Goal: Task Accomplishment & Management: Manage account settings

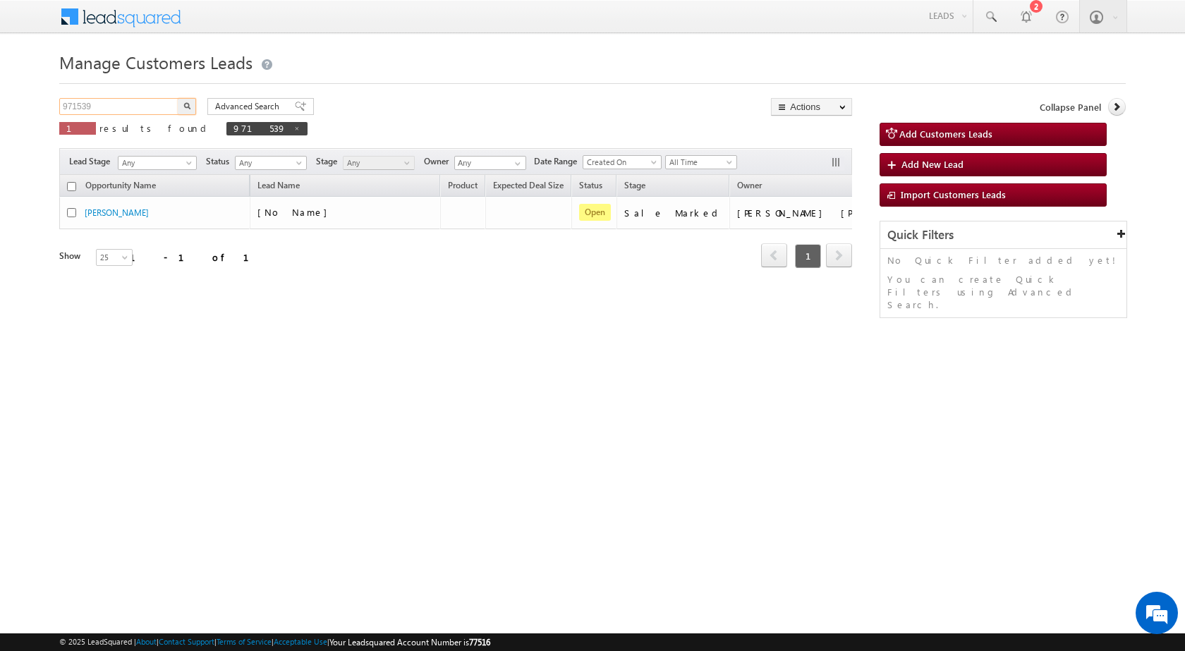
drag, startPoint x: 138, startPoint y: 111, endPoint x: 0, endPoint y: 115, distance: 138.3
click at [0, 115] on body "Menu Rubi Yadav sitar a7@ks erve." at bounding box center [592, 200] width 1185 height 400
paste input "8150"
type input "981509"
click at [190, 106] on button "button" at bounding box center [187, 106] width 18 height 17
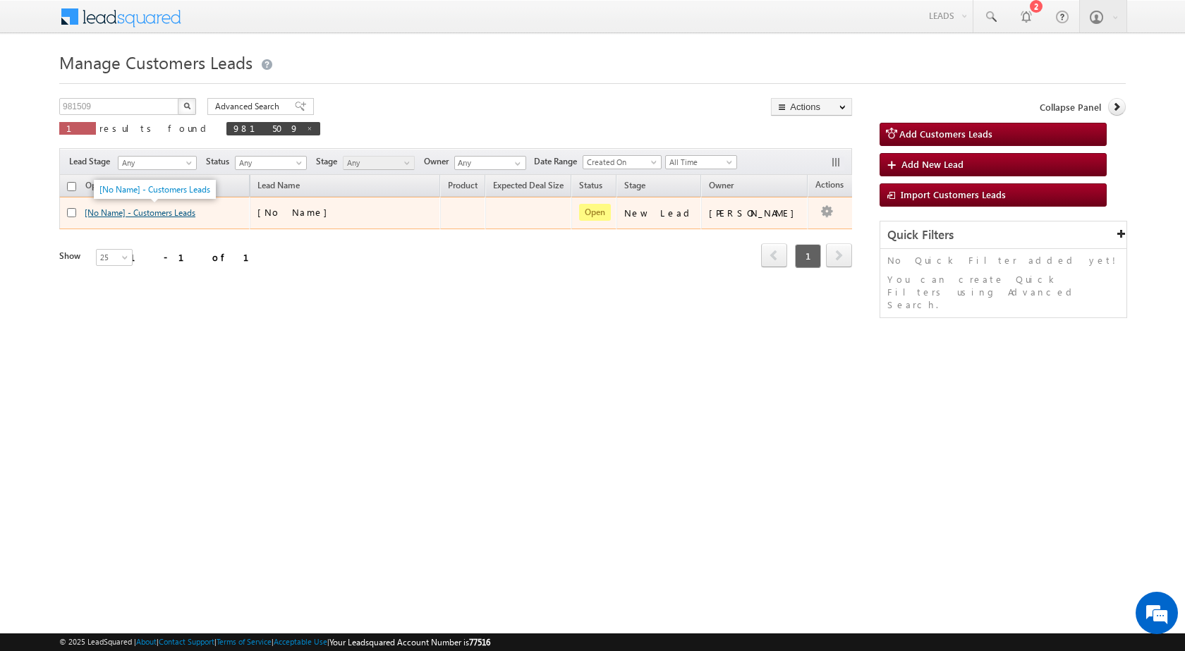
click at [142, 215] on link "[No Name] - Customers Leads" at bounding box center [140, 212] width 111 height 11
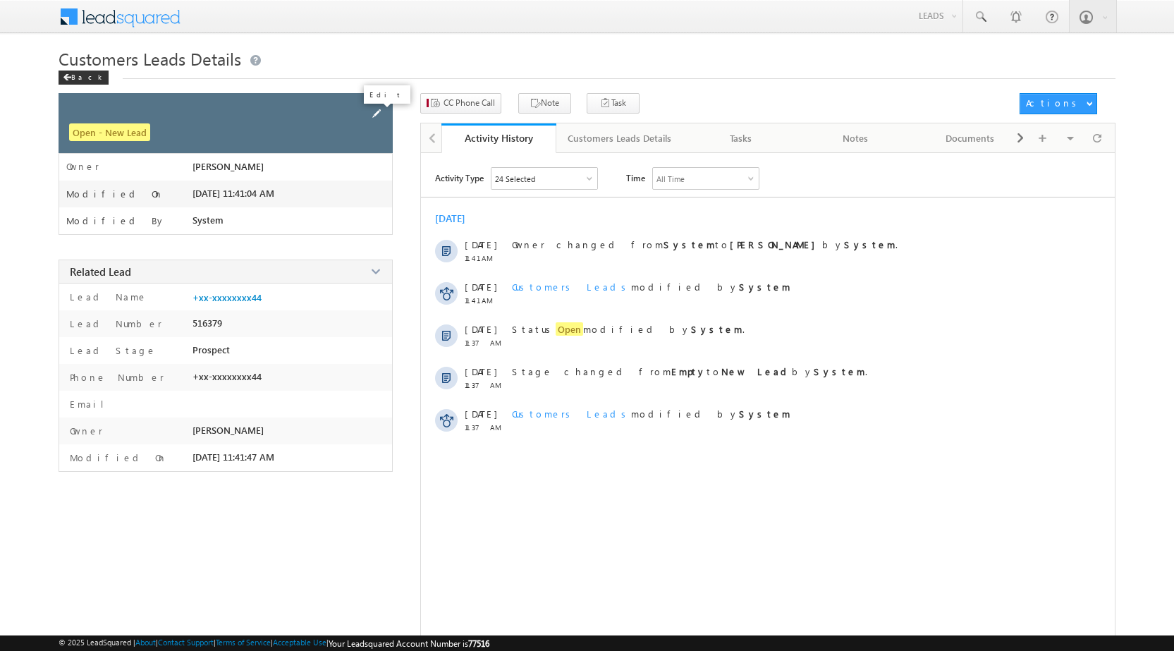
click at [377, 119] on span at bounding box center [377, 114] width 16 height 16
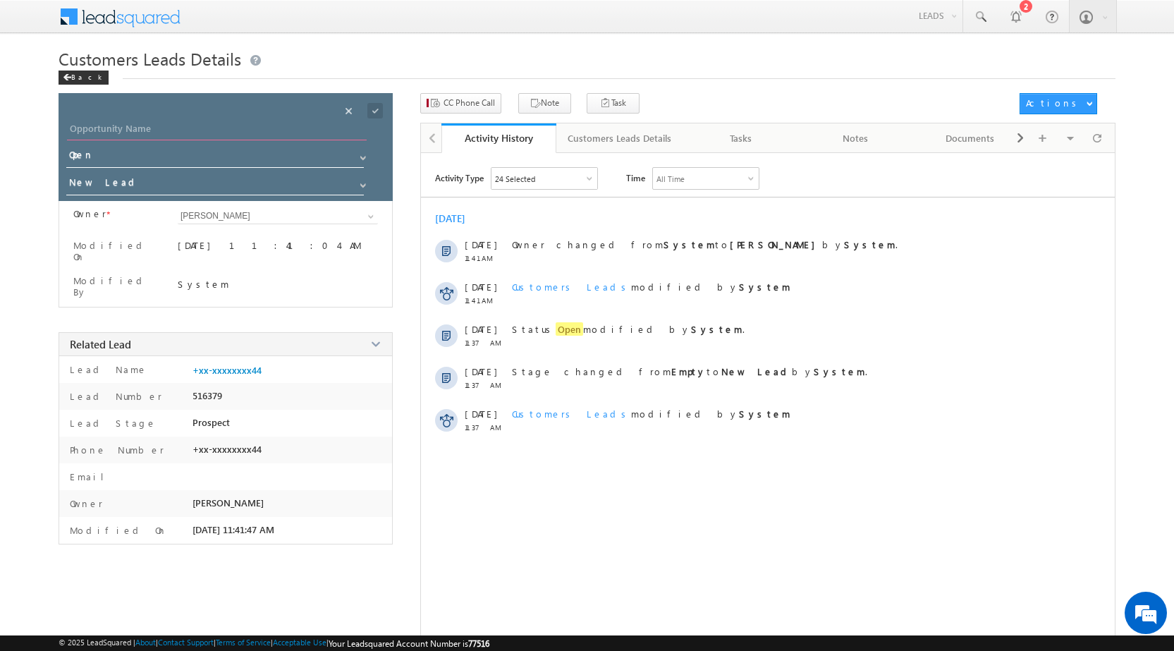
click at [217, 130] on input "Opportunity Name" at bounding box center [217, 131] width 300 height 20
type input "[PERSON_NAME]"
click at [376, 108] on span at bounding box center [375, 111] width 16 height 16
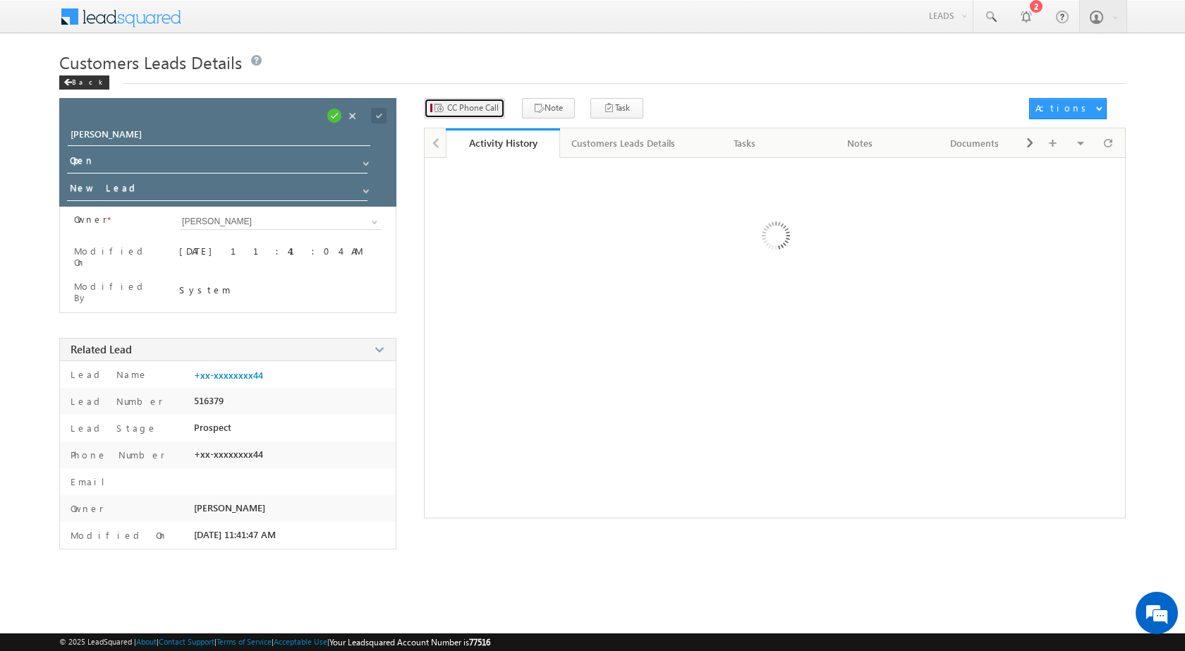
click at [484, 103] on span "CC Phone Call" at bounding box center [472, 108] width 51 height 13
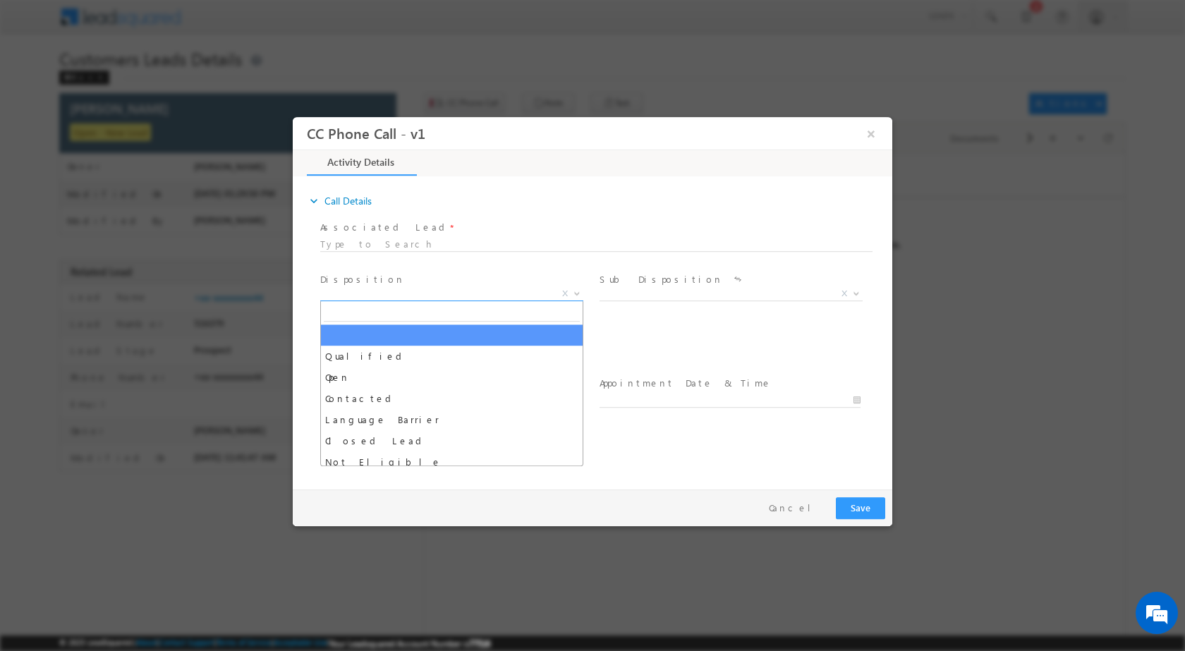
click at [575, 296] on span at bounding box center [575, 292] width 14 height 18
select select "dilip.kumar1@sgrlimited.in"
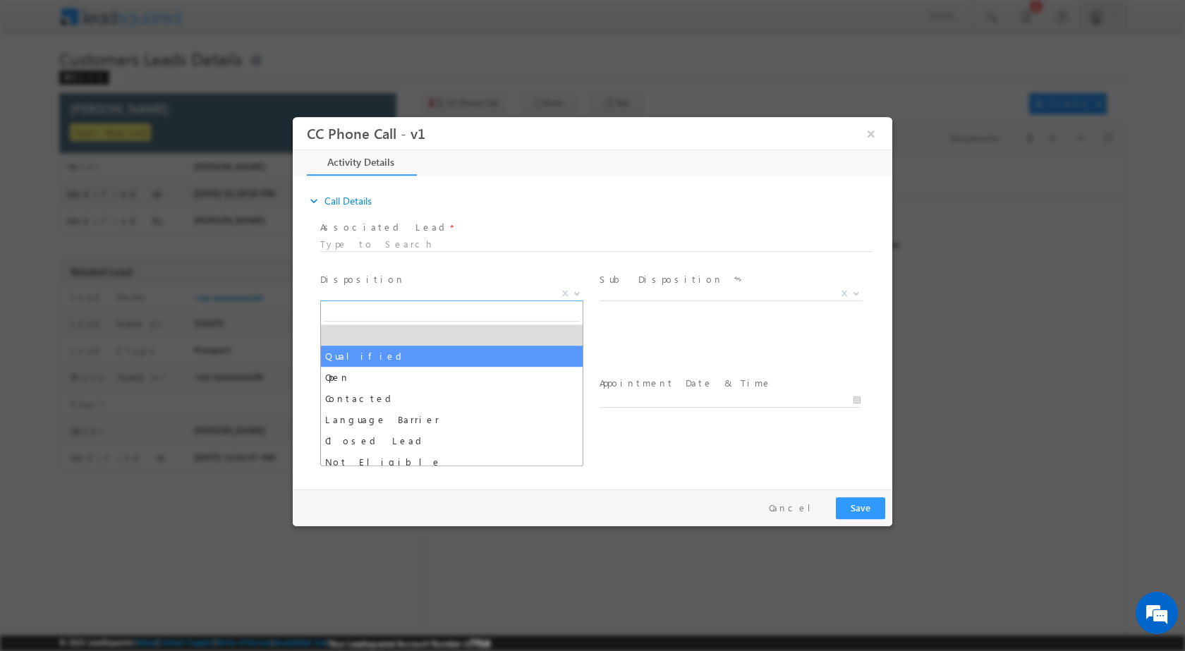
drag, startPoint x: 475, startPoint y: 346, endPoint x: 529, endPoint y: 349, distance: 53.7
select select "Qualified"
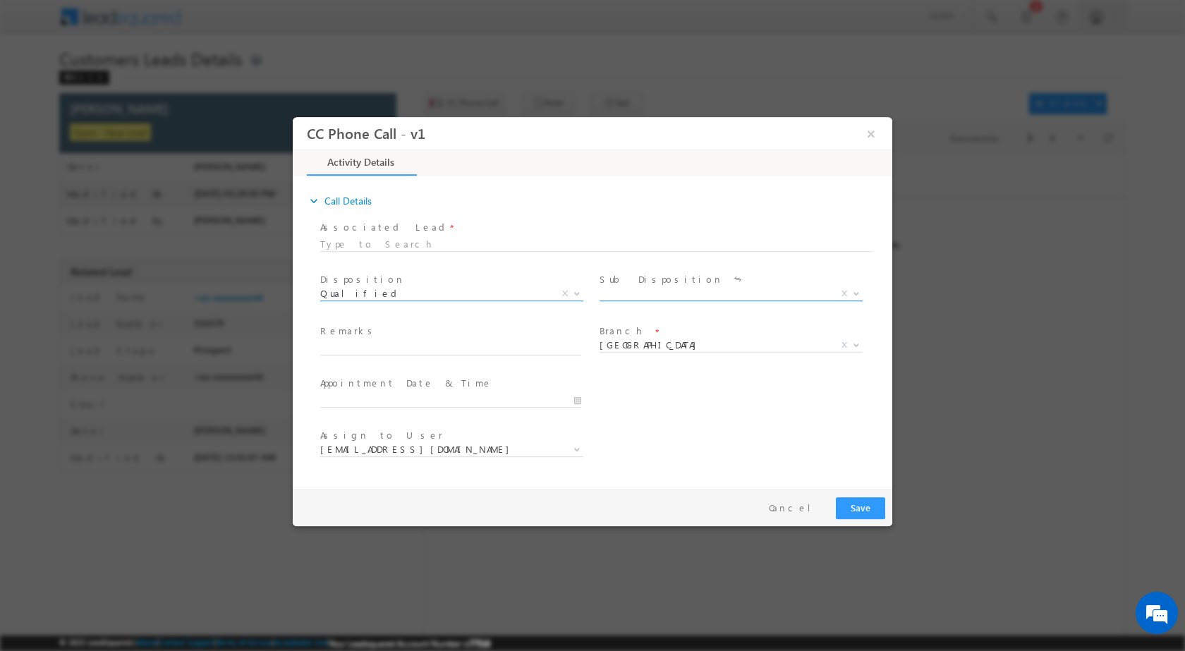
click at [856, 291] on b at bounding box center [856, 292] width 8 height 5
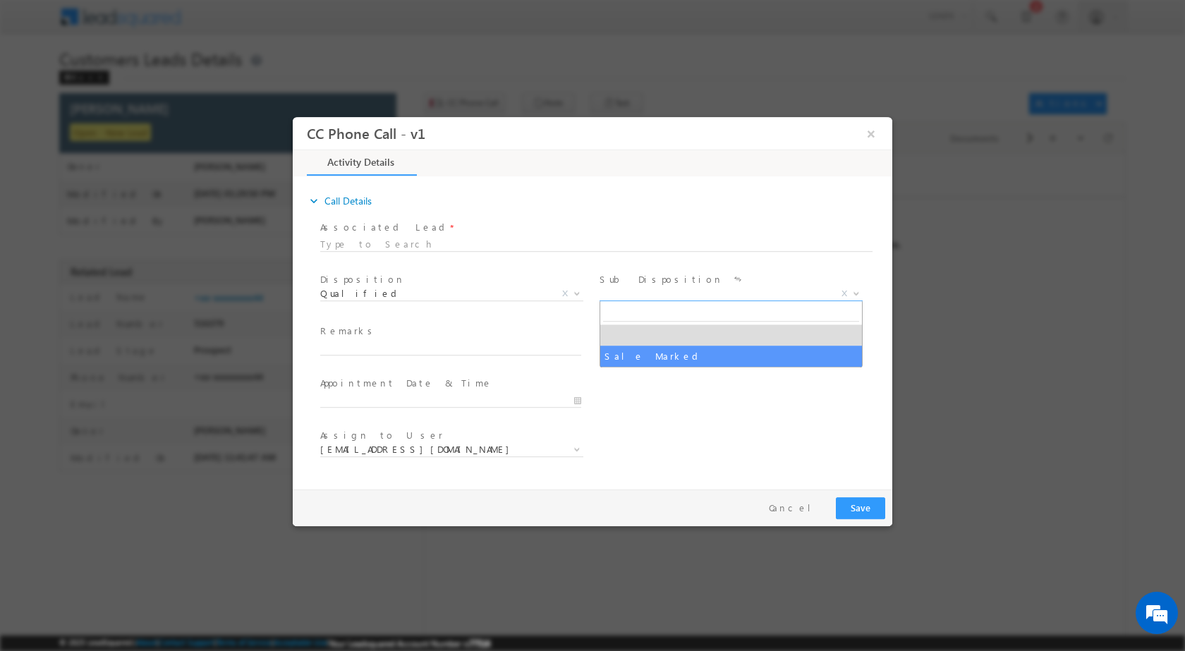
select select "Sale Marked"
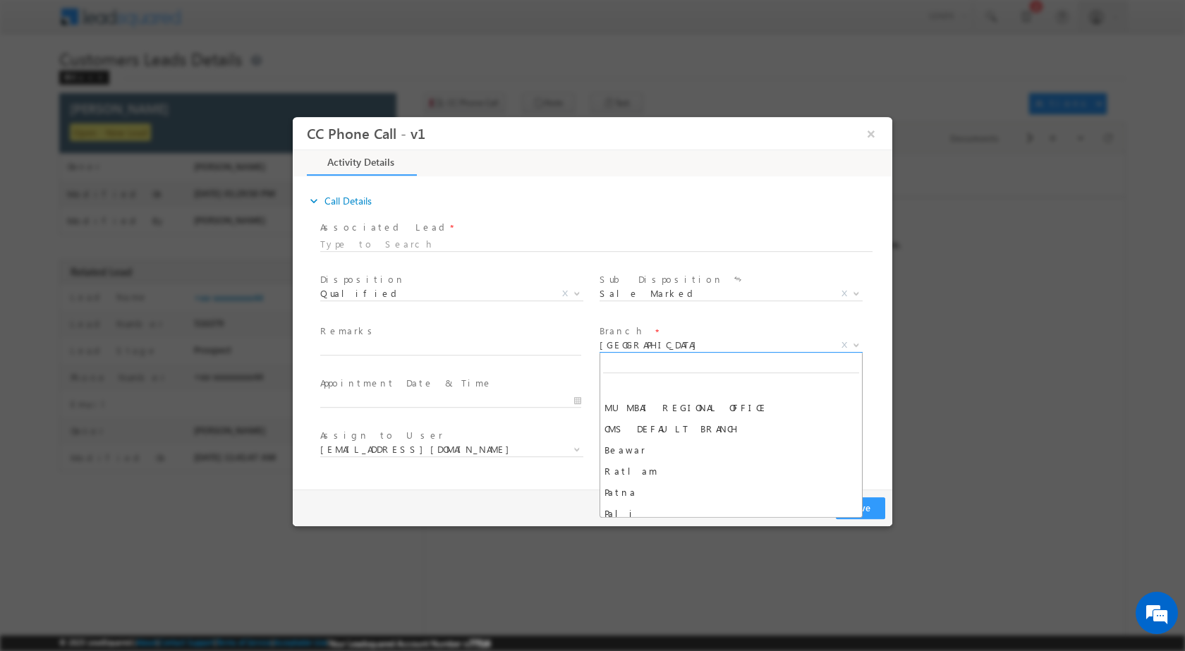
click at [856, 341] on b at bounding box center [856, 343] width 8 height 5
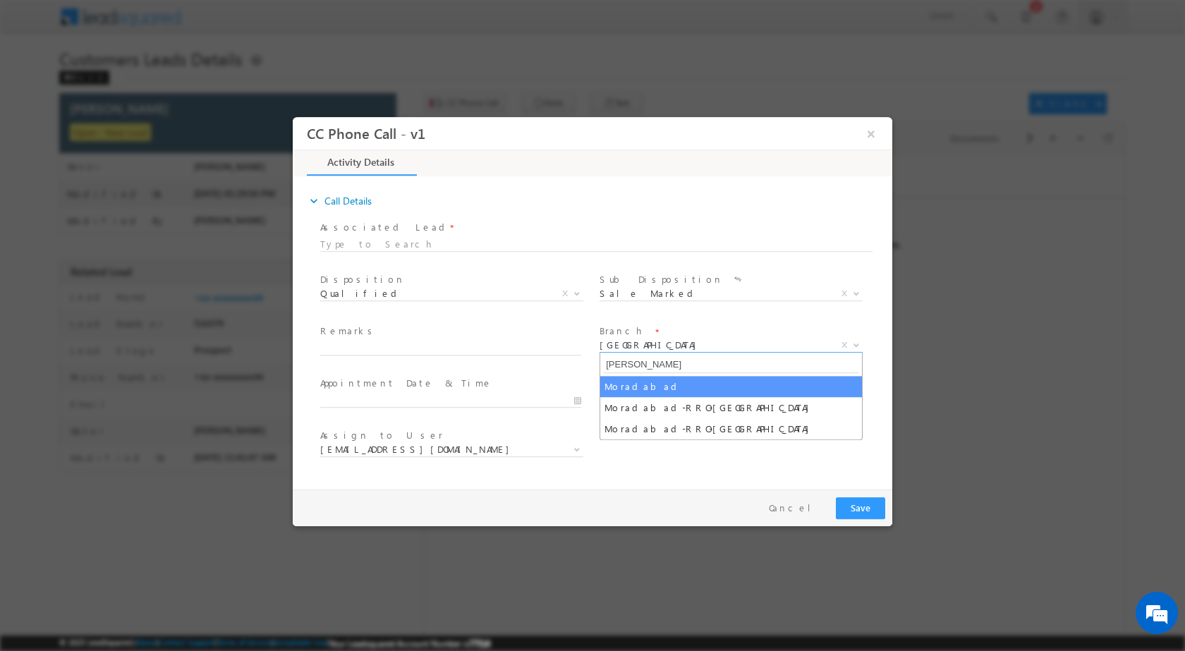
type input "Mora"
select select "Moradabad"
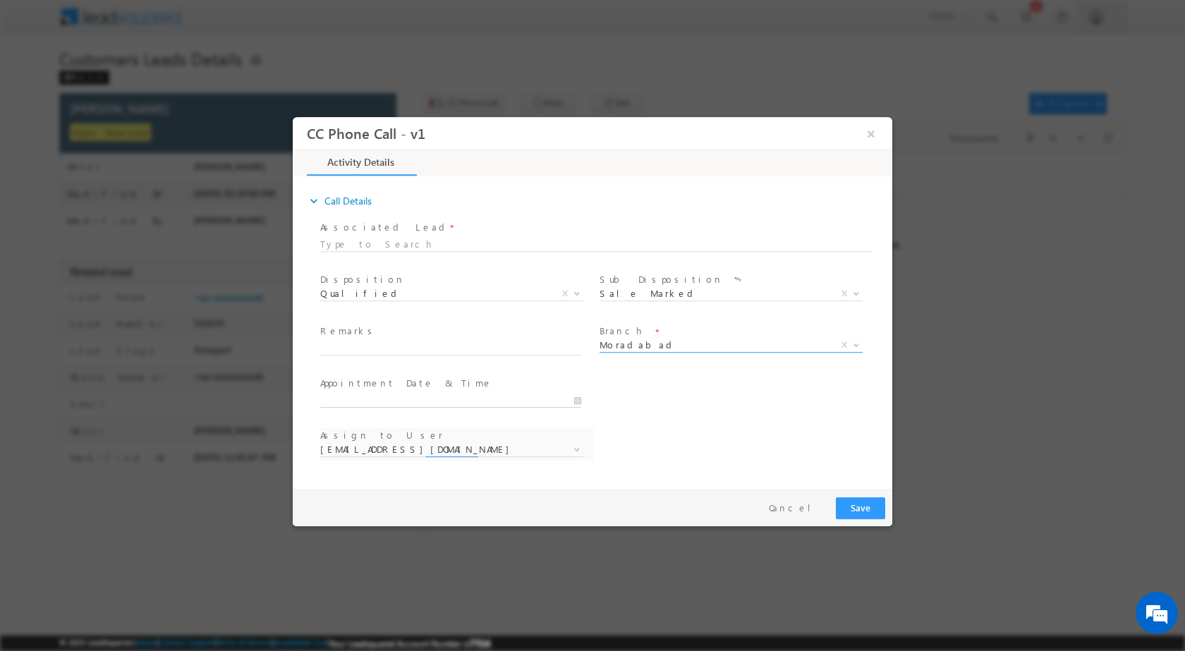
type input "10/10/2025 1:27 PM"
select select "amit.kumar3@sgrlimited.in"
click at [578, 400] on input "10/10/2025 1:27 PM" at bounding box center [450, 400] width 261 height 14
type input "10/11/2025 1:27 PM"
type input "12"
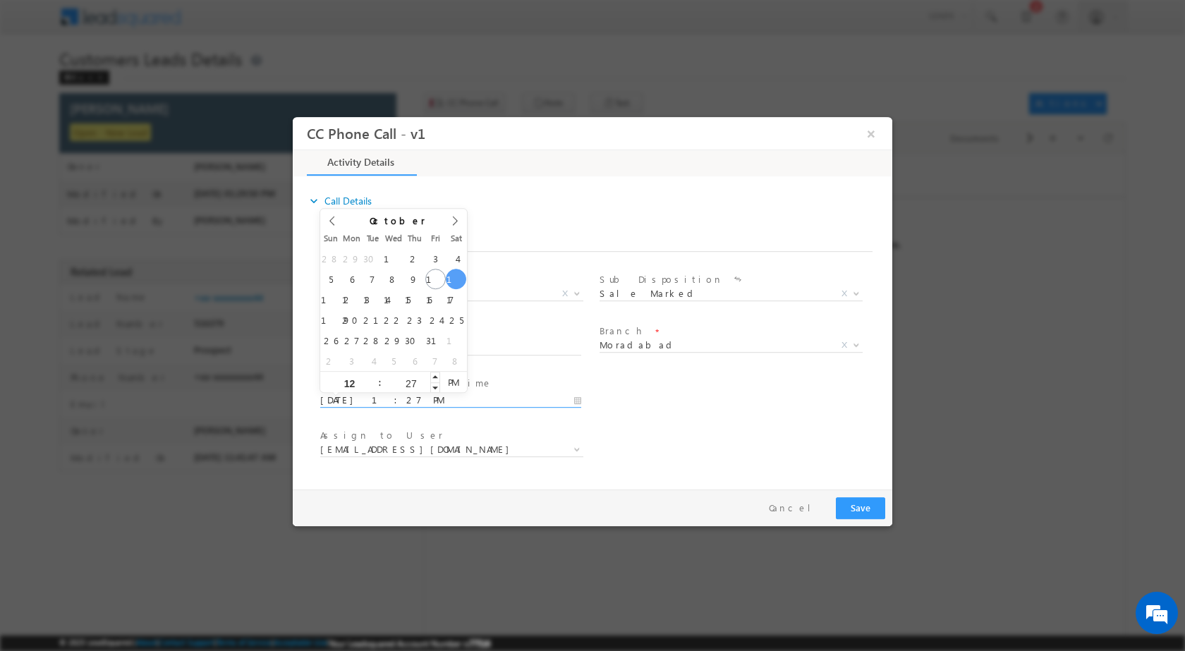
type input "10/11/2025 12:27 PM"
click at [417, 385] on input "27" at bounding box center [410, 382] width 59 height 9
type input "00"
type input "10/11/2025 12:00 PM"
click at [775, 392] on div "User Branch * Appointment Date & Time * 10/11/2025 12:00 PM" at bounding box center [604, 398] width 575 height 52
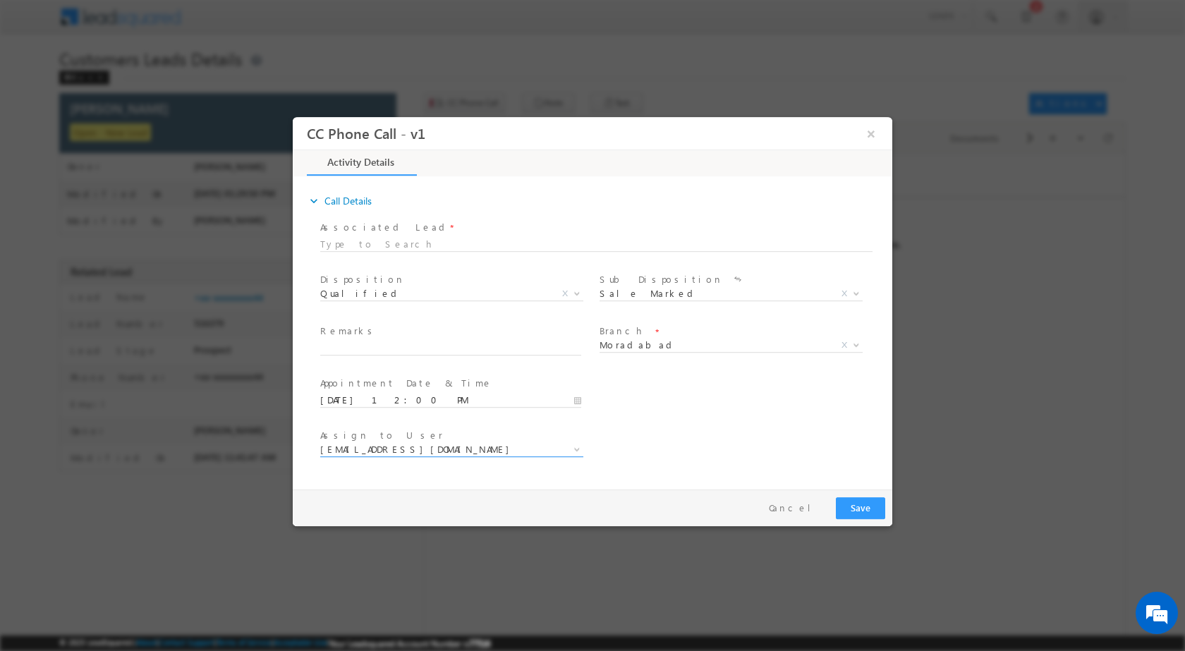
click at [575, 442] on span at bounding box center [575, 448] width 14 height 18
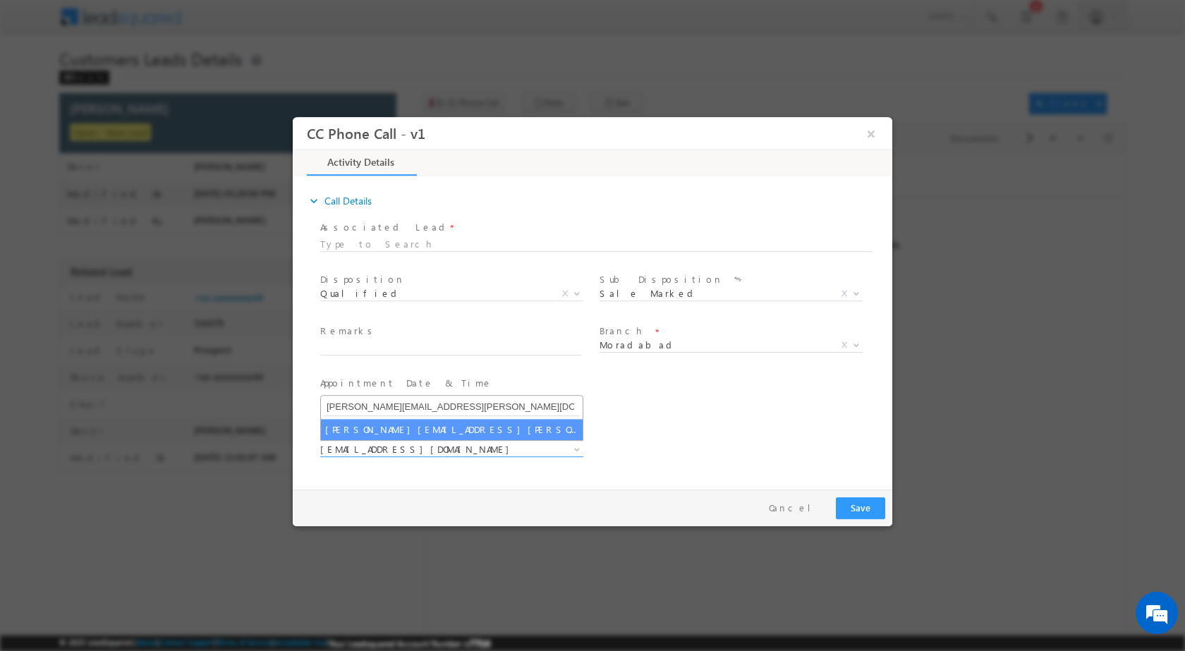
type input "sharfuddin.hussain@sgrlimited.in"
click at [439, 417] on span "sharfuddin.hussain@sgrlimited.in" at bounding box center [452, 406] width 262 height 23
select select "sharfuddin.hussain@sgrlimited.in"
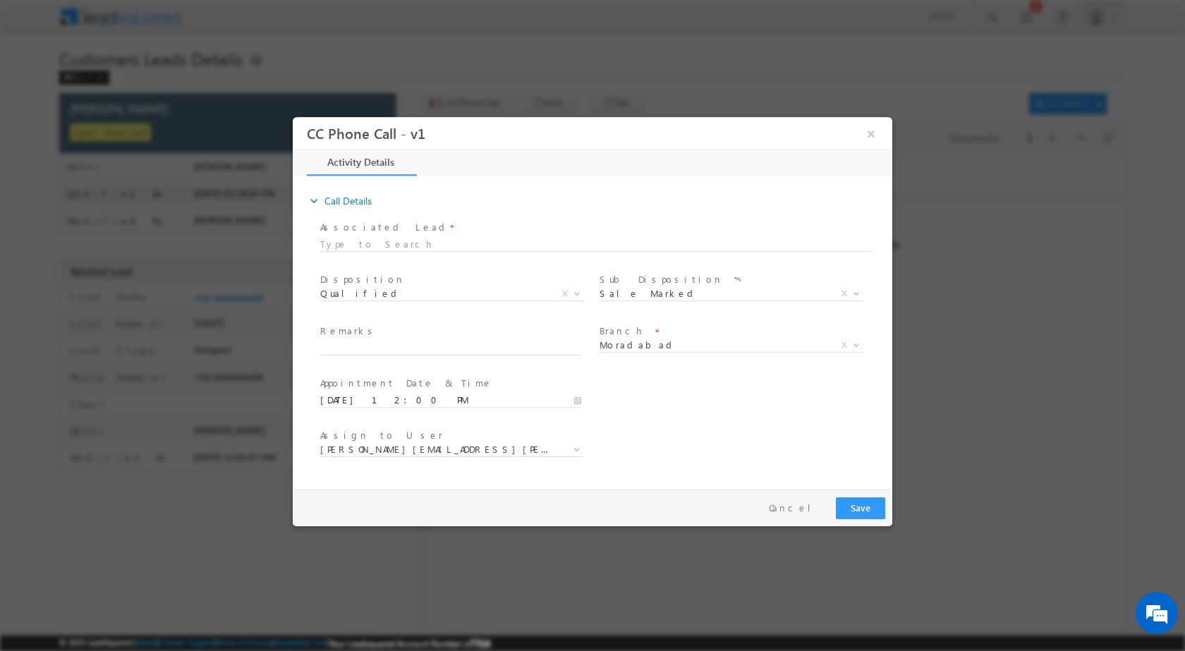
click at [491, 339] on div "Remarks *" at bounding box center [457, 340] width 274 height 32
click at [503, 352] on input "text" at bounding box center [450, 348] width 261 height 14
paste input "10/10-Customer Name is Arun Kumar Customer age is 41 yrs Loan type is Construct…"
type input "10/10-Customer Name is Arun Kumar Customer age is 41 yrs Loan type is Construct…"
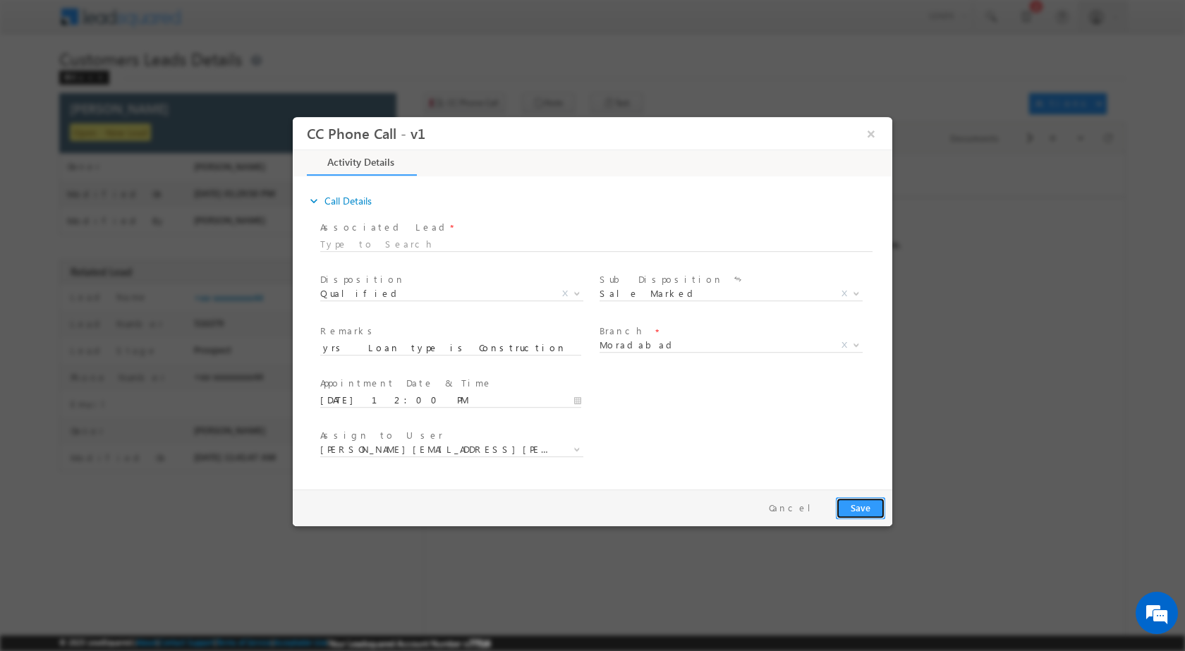
click at [853, 498] on button "Save" at bounding box center [860, 507] width 49 height 22
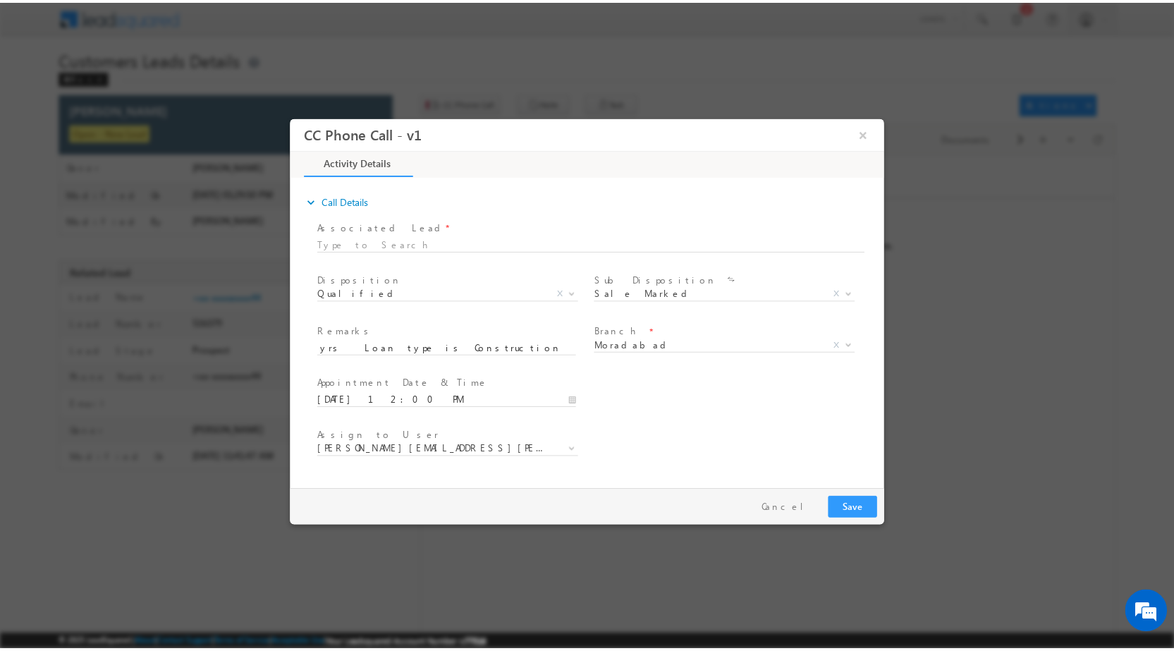
scroll to position [0, 0]
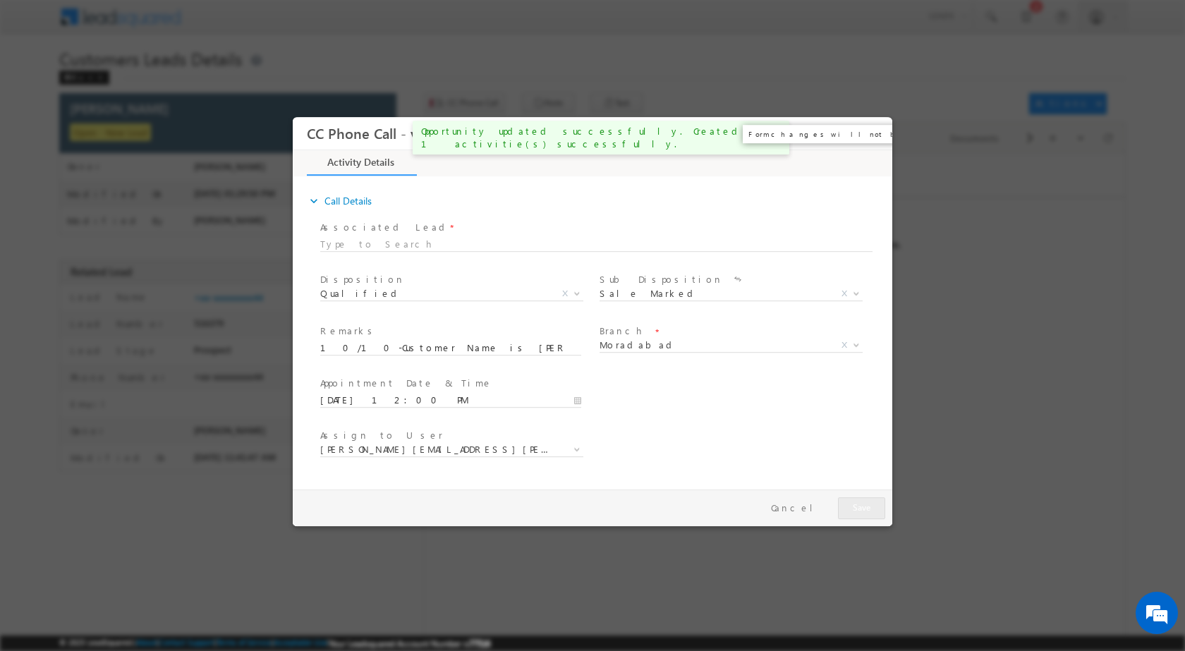
click at [868, 139] on button "×" at bounding box center [871, 133] width 24 height 26
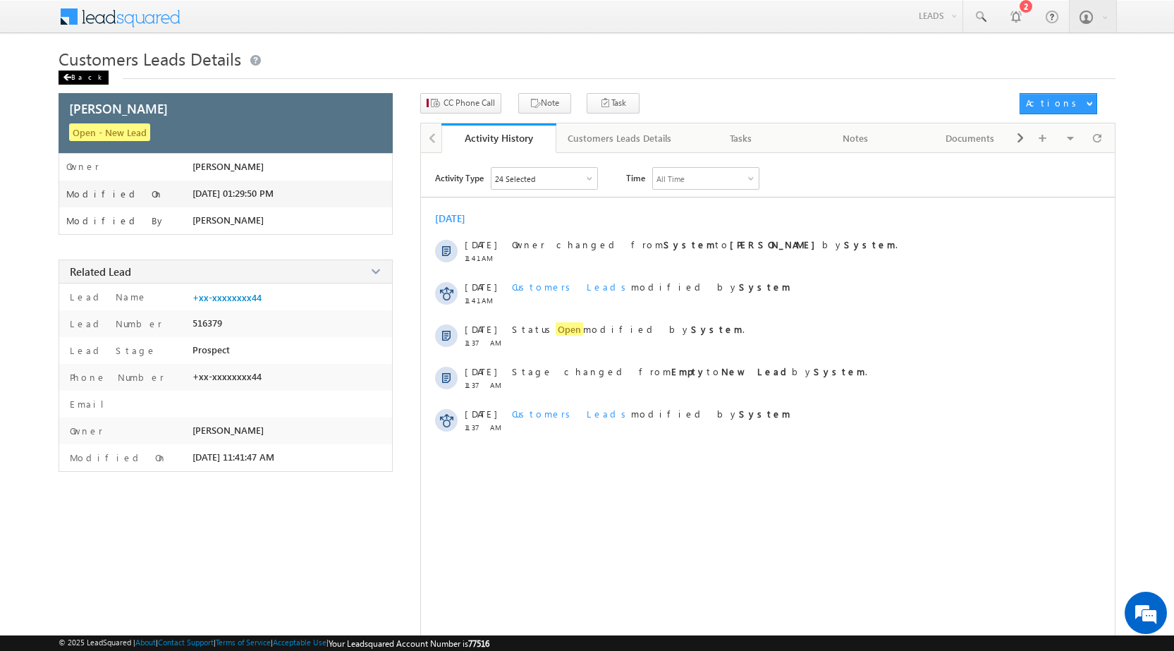
click at [77, 79] on div "Back" at bounding box center [84, 78] width 50 height 14
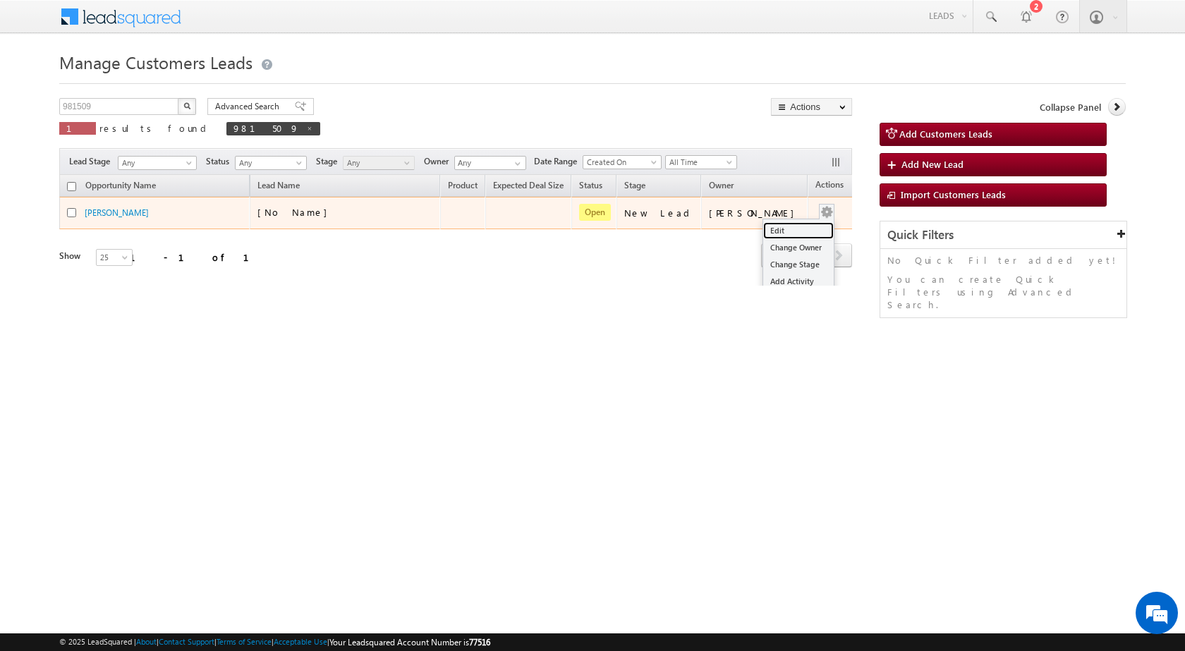
click at [798, 224] on link "Edit" at bounding box center [798, 230] width 71 height 17
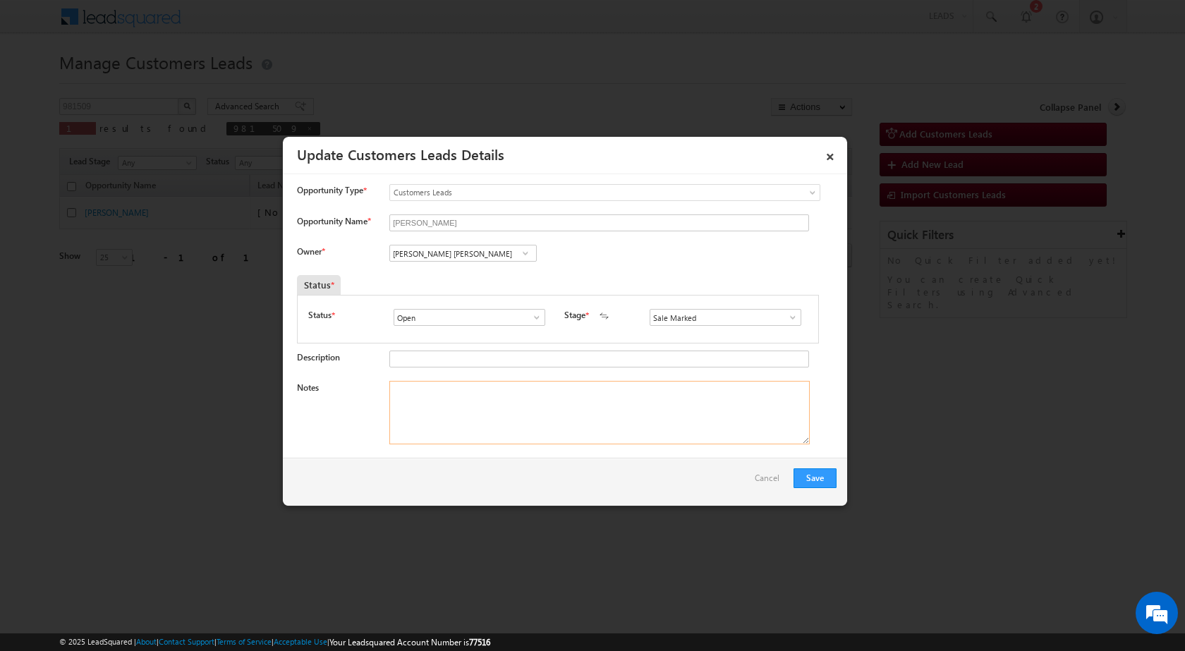
click at [529, 398] on textarea "Notes" at bounding box center [599, 412] width 420 height 63
paste textarea "10/10-Customer Name is [PERSON_NAME] Customer age is [DEMOGRAPHIC_DATA] yrs Loa…"
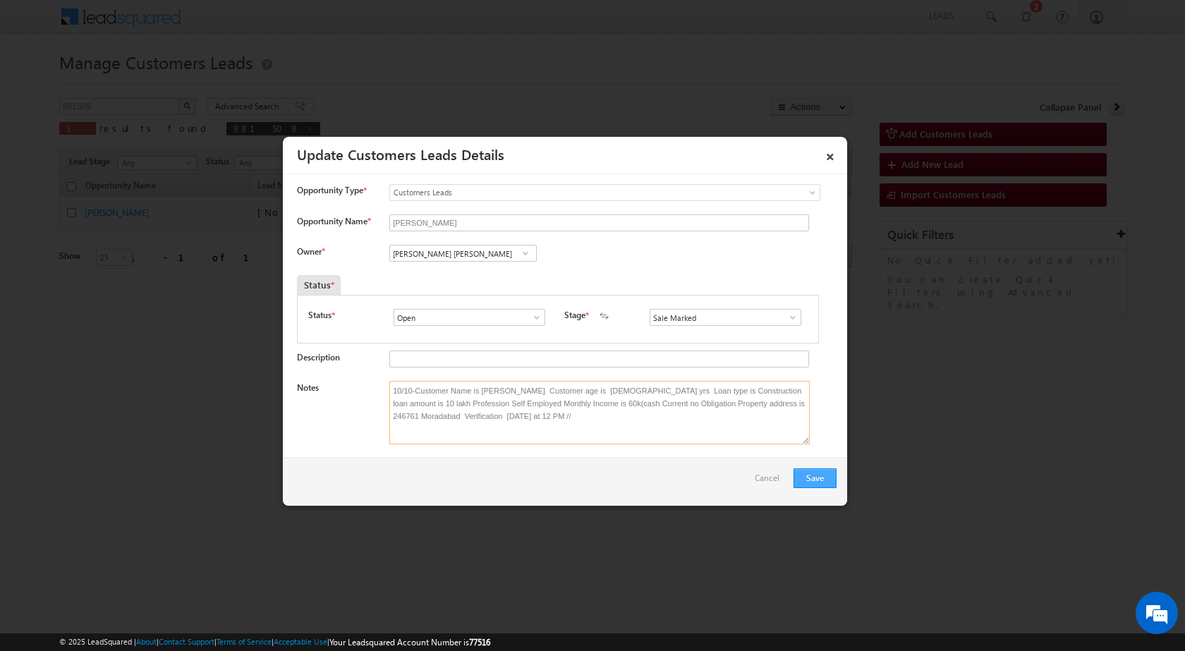
type textarea "10/10-Customer Name is [PERSON_NAME] Customer age is [DEMOGRAPHIC_DATA] yrs Loa…"
click at [799, 472] on button "Save" at bounding box center [814, 478] width 43 height 20
